Goal: Information Seeking & Learning: Learn about a topic

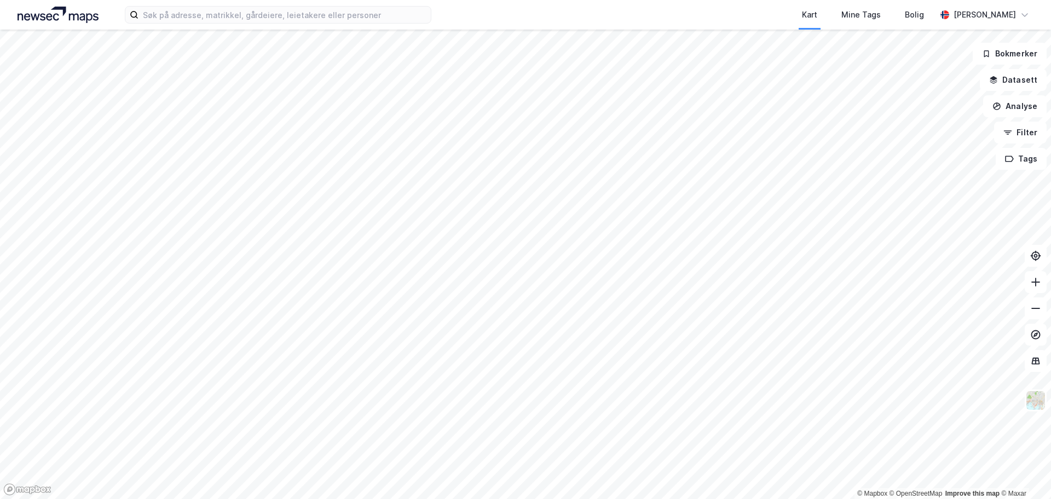
click at [543, 498] on html "Kart Mine Tags [PERSON_NAME] © Mapbox © OpenStreetMap Improve this map © Maxar …" at bounding box center [525, 249] width 1051 height 499
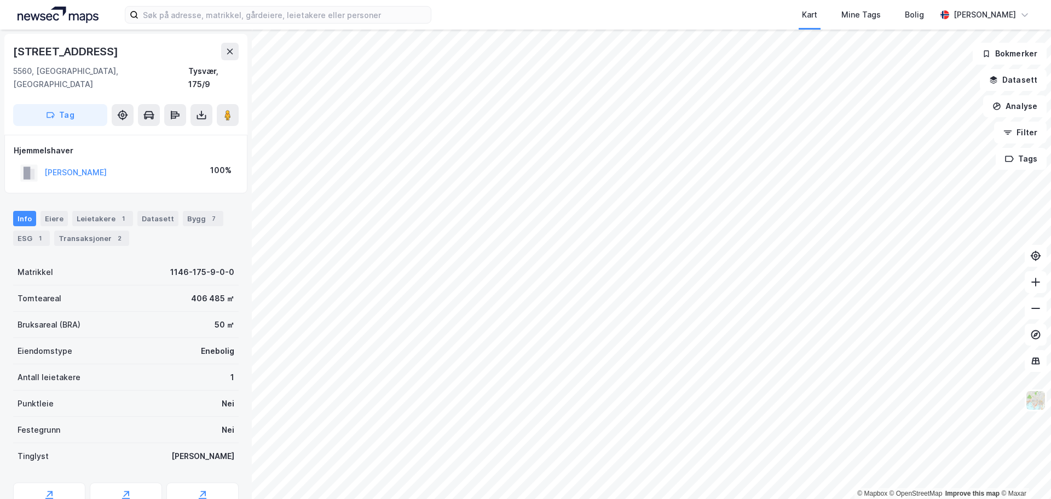
click at [484, 498] on html "Kart Mine Tags Bolig [PERSON_NAME] © Mapbox © OpenStreetMap Improve this map © …" at bounding box center [525, 249] width 1051 height 499
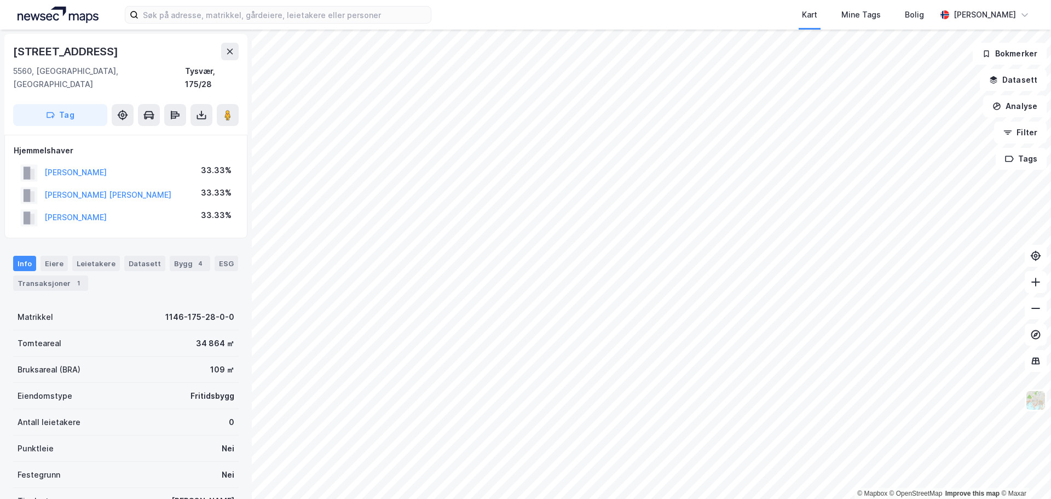
click at [628, 498] on html "Kart Mine Tags [PERSON_NAME] © Mapbox © OpenStreetMap Improve this map © [PERSO…" at bounding box center [525, 249] width 1051 height 499
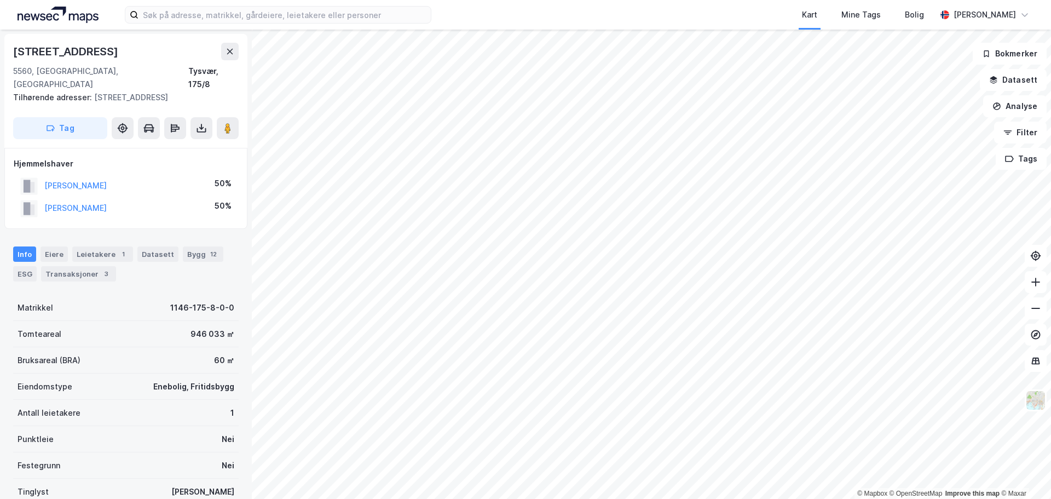
click at [595, 0] on html "Kart Mine Tags [PERSON_NAME] © Mapbox © OpenStreetMap Improve this map © Maxar …" at bounding box center [525, 249] width 1051 height 499
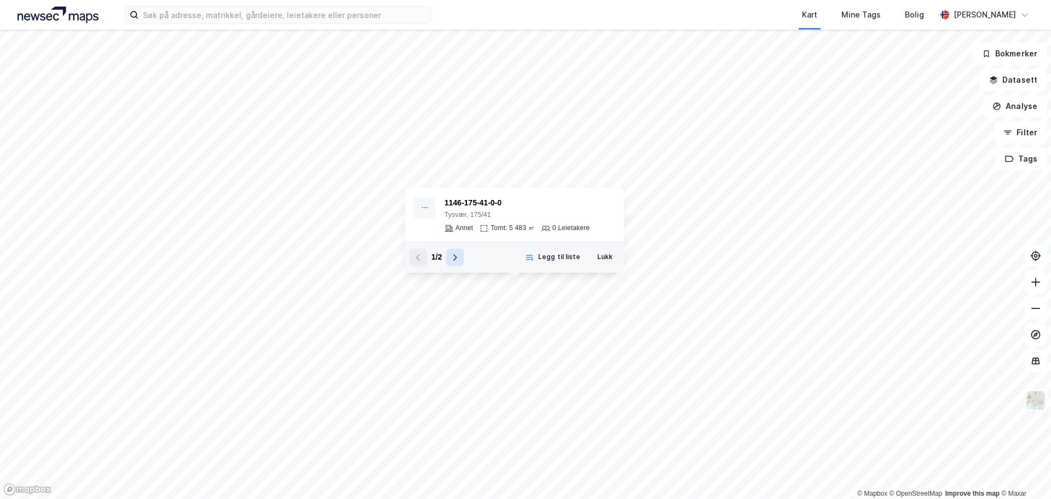
click at [458, 258] on icon at bounding box center [454, 257] width 9 height 9
drag, startPoint x: 419, startPoint y: 259, endPoint x: 431, endPoint y: 266, distance: 13.2
click at [420, 259] on icon at bounding box center [418, 257] width 9 height 9
click at [465, 227] on div "Annet" at bounding box center [464, 228] width 18 height 9
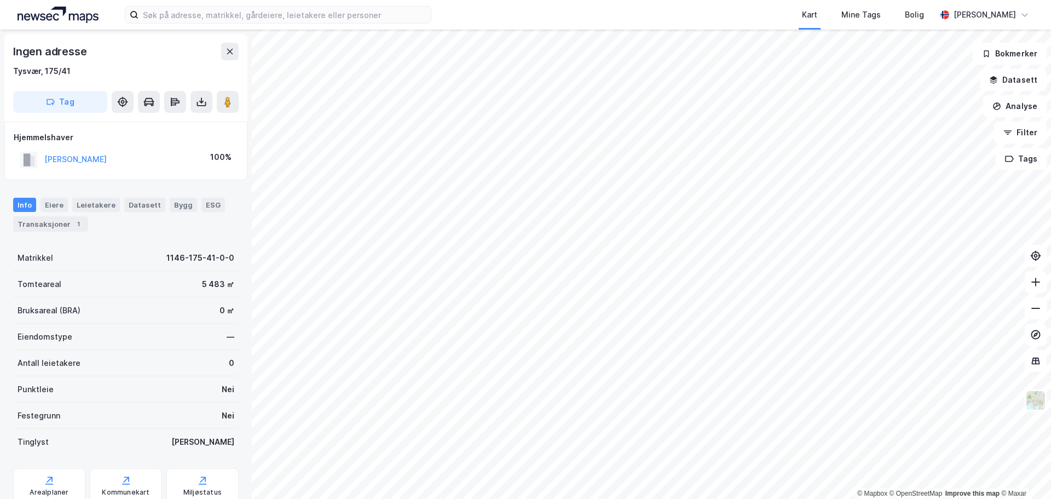
click at [540, 498] on html "Kart Mine Tags Bolig [PERSON_NAME] © Mapbox © OpenStreetMap Improve this map © …" at bounding box center [525, 249] width 1051 height 499
click at [0, 0] on button "[PERSON_NAME]" at bounding box center [0, 0] width 0 height 0
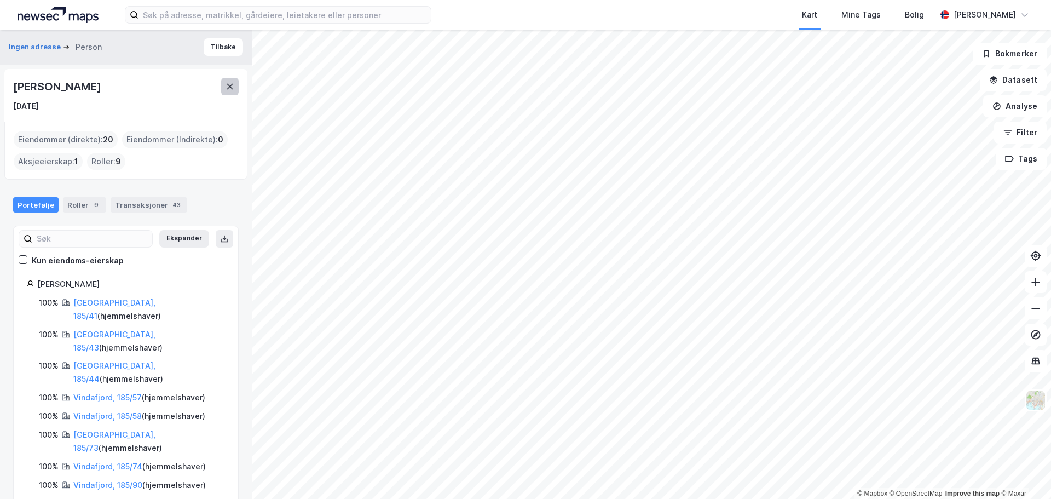
click at [225, 84] on icon at bounding box center [229, 86] width 9 height 9
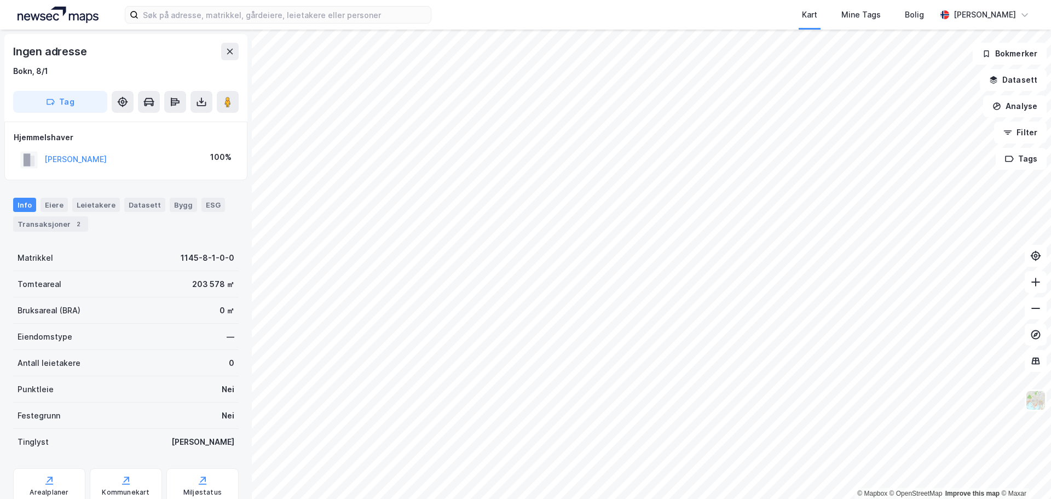
click at [484, 498] on html "Kart Mine Tags Bolig [PERSON_NAME] © Mapbox © OpenStreetMap Improve this map © …" at bounding box center [525, 249] width 1051 height 499
click at [552, 498] on html "Kart Mine Tags Bolig [PERSON_NAME] © Mapbox © OpenStreetMap Improve this map © …" at bounding box center [525, 249] width 1051 height 499
click at [675, 498] on html "Kart Mine Tags Bolig [PERSON_NAME] © Mapbox © OpenStreetMap Improve this map © …" at bounding box center [525, 249] width 1051 height 499
click at [616, 498] on html "Kart Mine Tags Bolig [PERSON_NAME] © Mapbox © OpenStreetMap Improve this map © …" at bounding box center [525, 249] width 1051 height 499
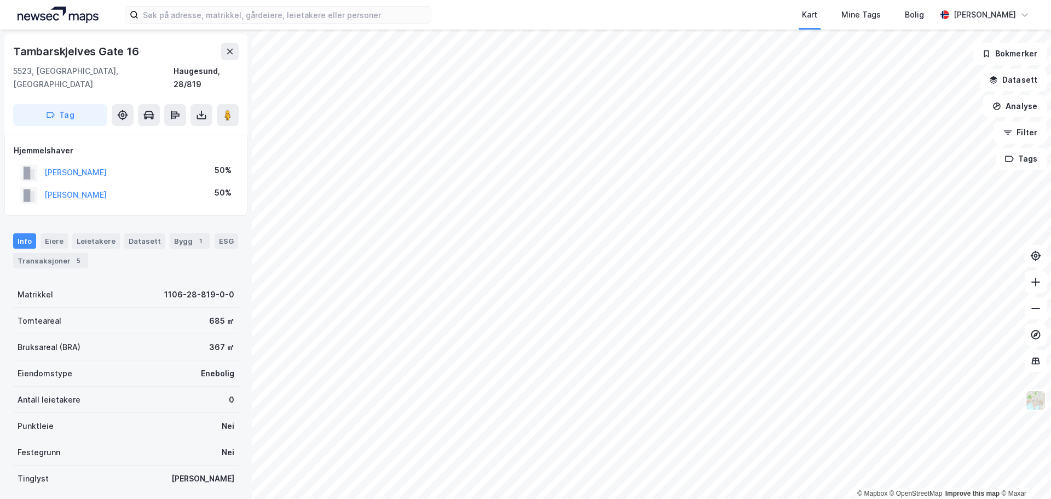
click at [528, 0] on html "Kart Mine Tags [PERSON_NAME] © Mapbox © OpenStreetMap Improve this map © Maxar …" at bounding box center [525, 249] width 1051 height 499
click at [519, 21] on div "Kart Mine Tags [PERSON_NAME] © Mapbox © OpenStreetMap Improve this map © Maxar …" at bounding box center [525, 249] width 1051 height 499
click at [560, 14] on div "Kart Mine Tags [PERSON_NAME] © Mapbox © OpenStreetMap Improve this map © Maxar …" at bounding box center [525, 249] width 1051 height 499
click at [471, 0] on html "Kart Mine Tags [PERSON_NAME] © Mapbox © OpenStreetMap Improve this map © Maxar …" at bounding box center [525, 249] width 1051 height 499
